Goal: Browse casually: Explore the website without a specific task or goal

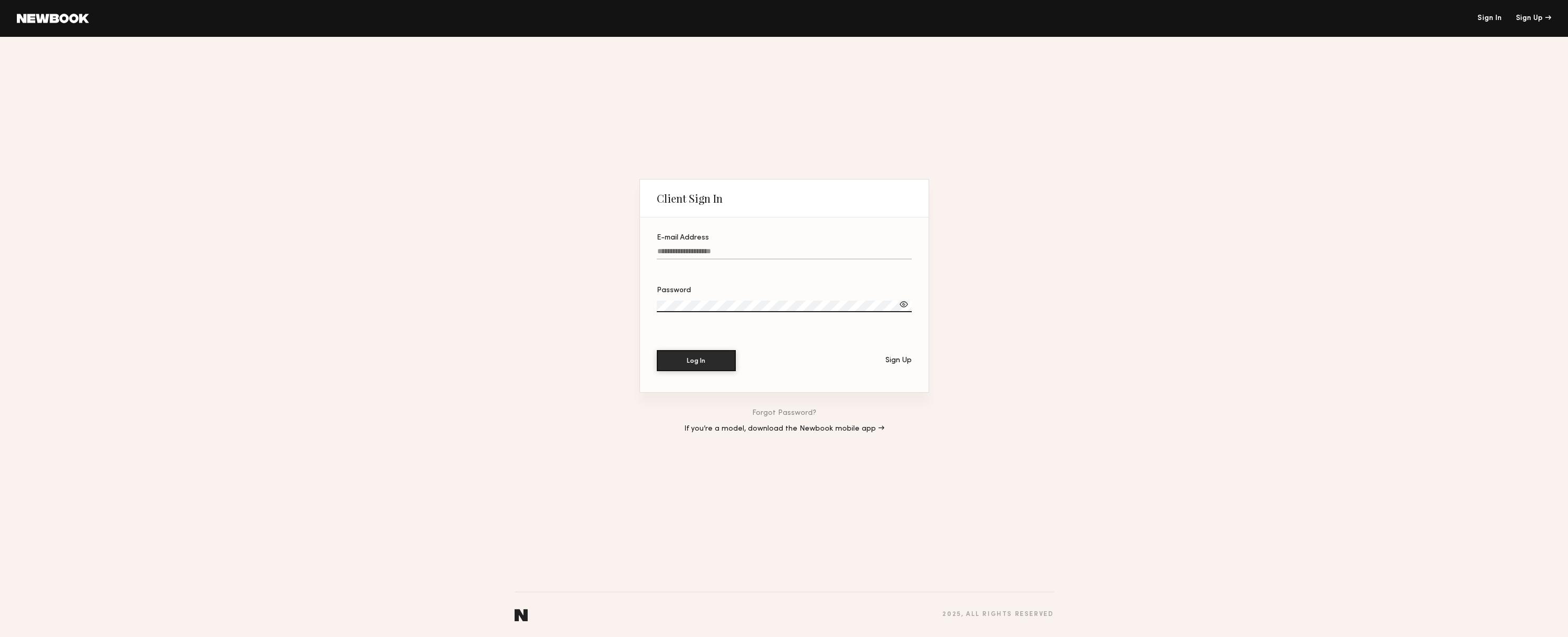
click at [779, 255] on input "E-mail Address" at bounding box center [784, 254] width 255 height 12
type input "**********"
drag, startPoint x: 710, startPoint y: 363, endPoint x: 811, endPoint y: 347, distance: 102.3
click at [710, 363] on button "Log In" at bounding box center [696, 360] width 79 height 21
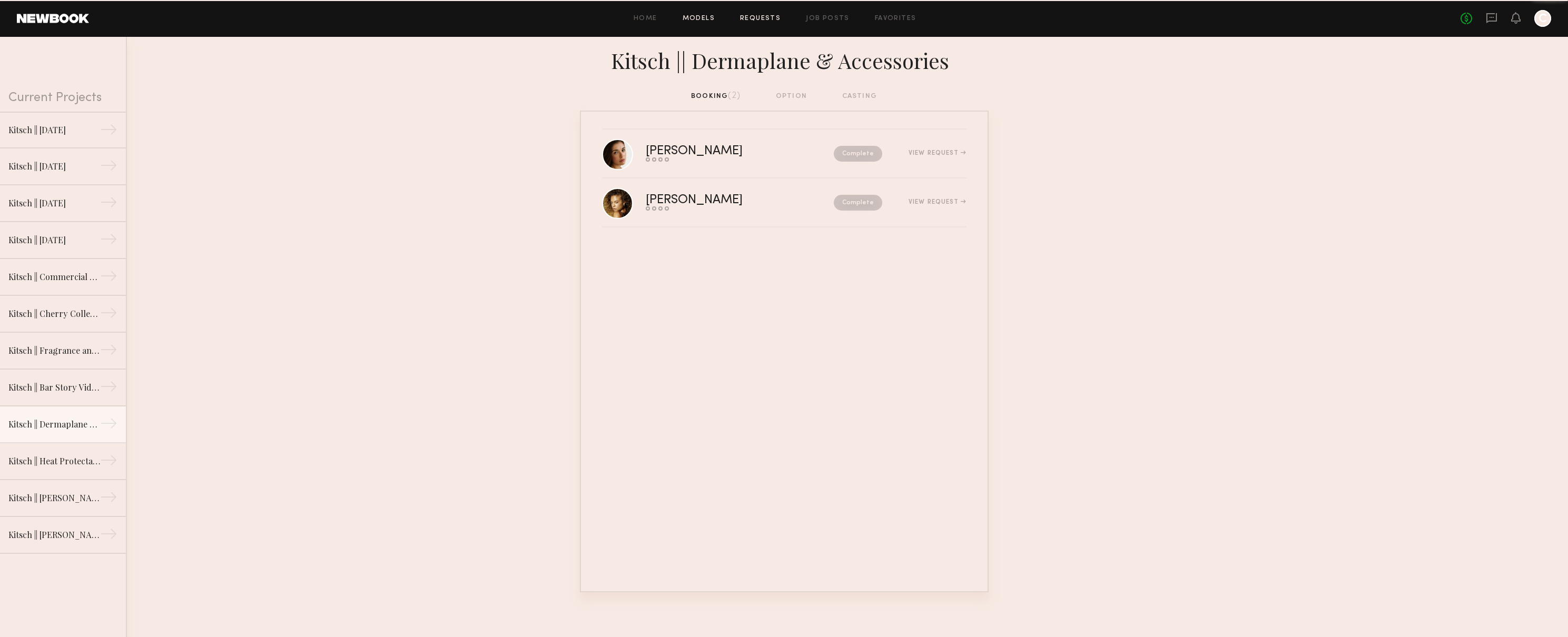
click at [705, 21] on link "Models" at bounding box center [698, 19] width 32 height 7
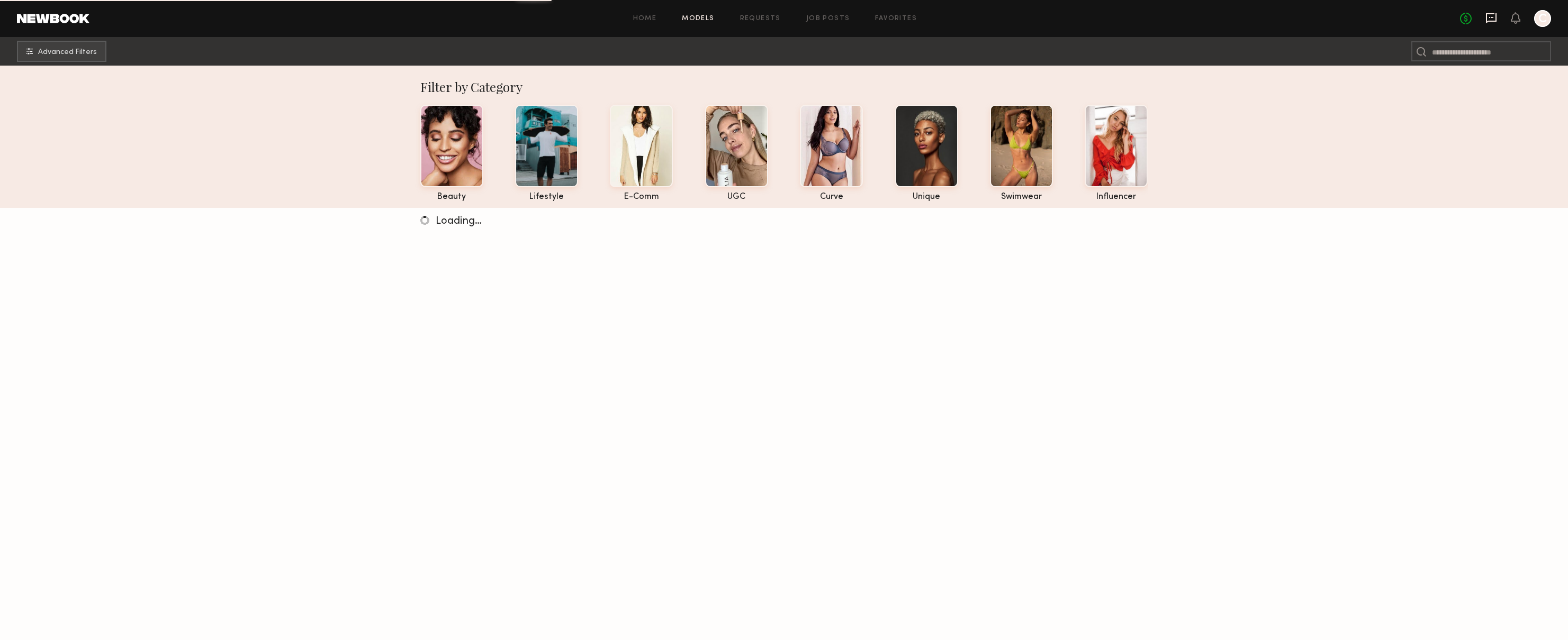
click at [1490, 22] on icon at bounding box center [1491, 18] width 12 height 12
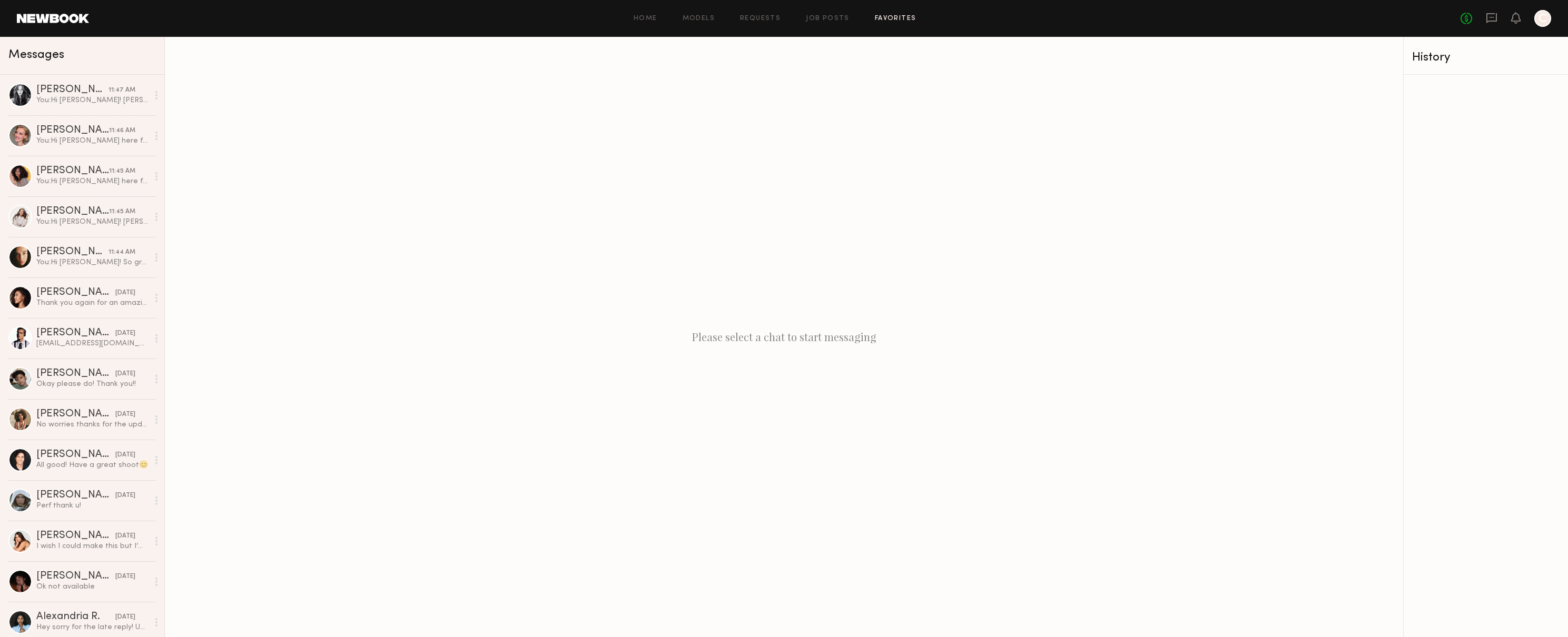
click at [892, 20] on link "Favorites" at bounding box center [895, 19] width 41 height 7
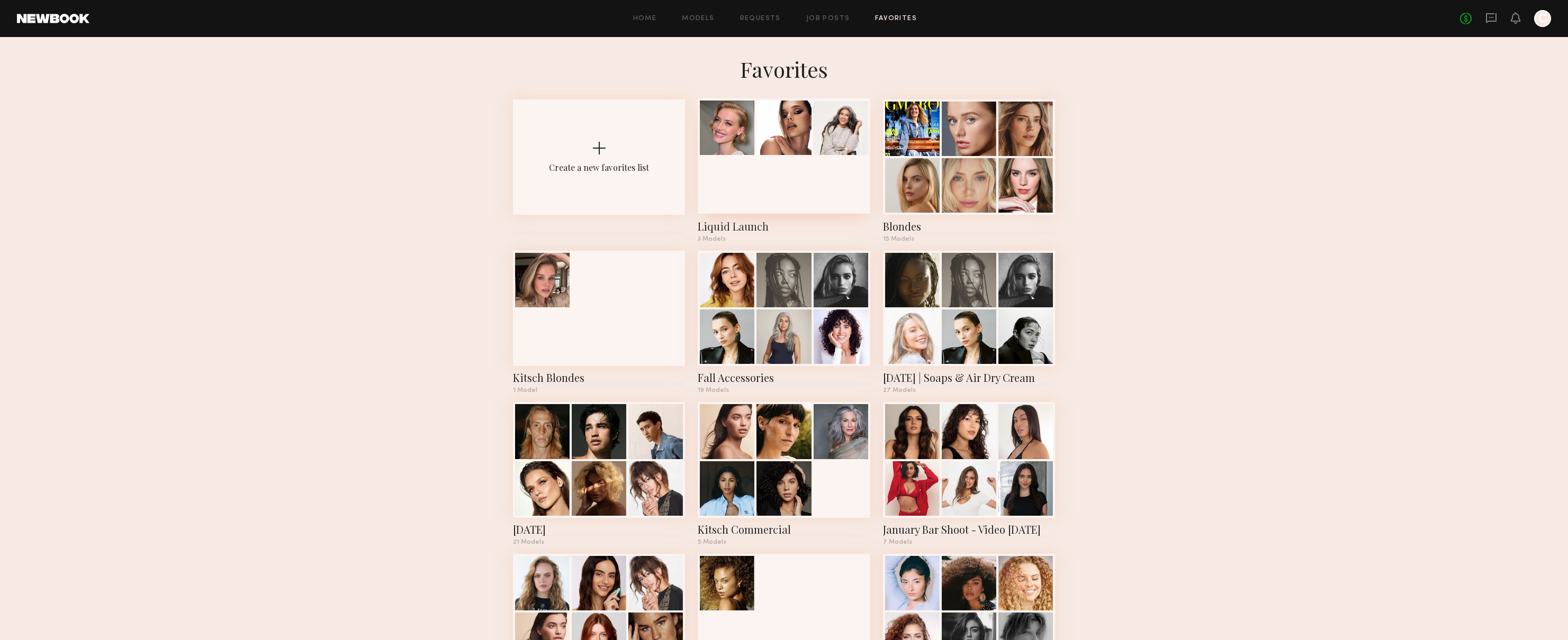
click at [819, 148] on div at bounding box center [841, 127] width 54 height 54
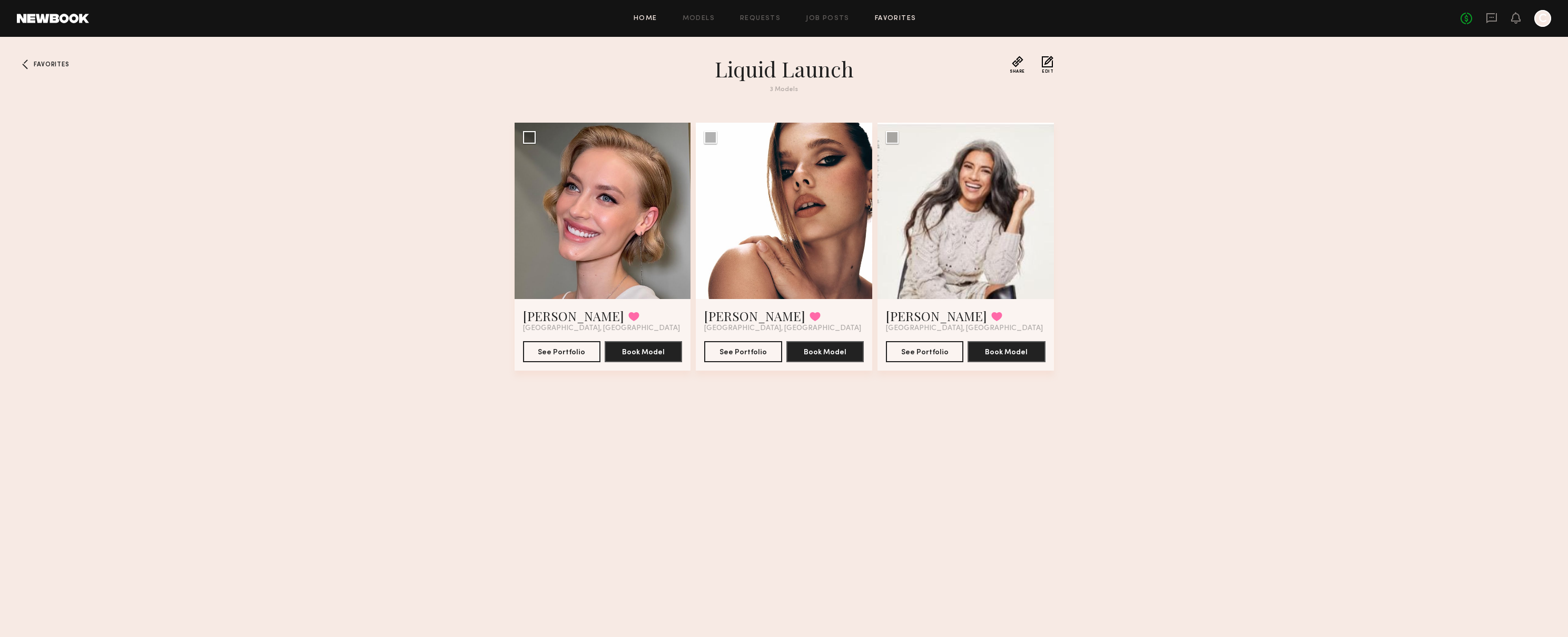
click at [654, 20] on link "Home" at bounding box center [645, 19] width 23 height 7
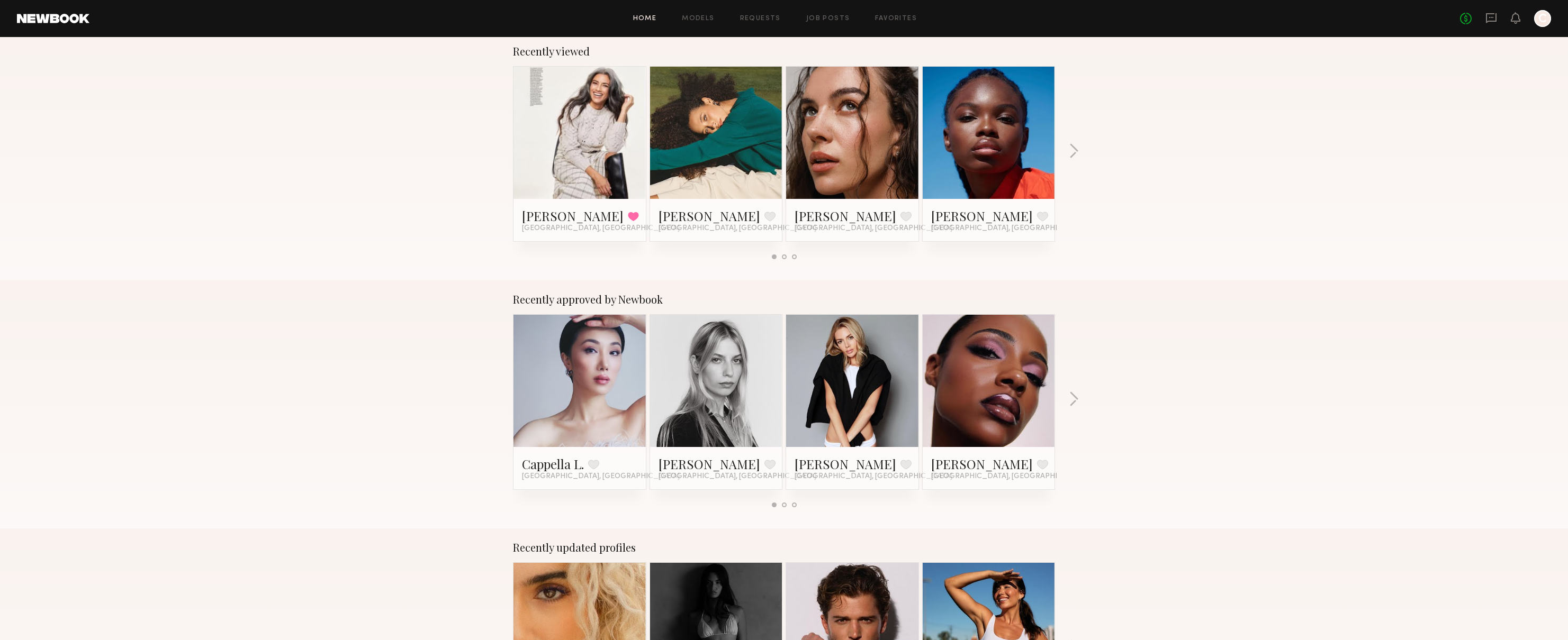
scroll to position [10, 0]
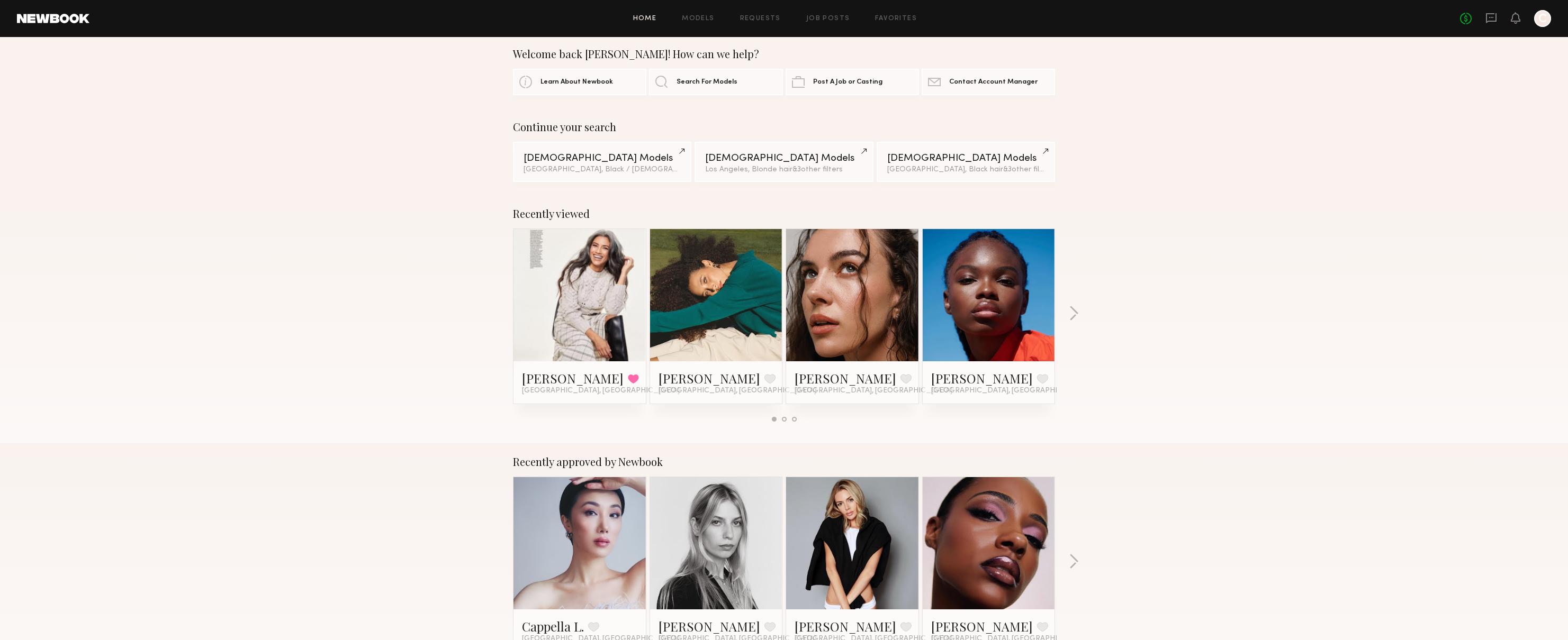
click at [983, 307] on link at bounding box center [989, 295] width 64 height 133
